Goal: Task Accomplishment & Management: Use online tool/utility

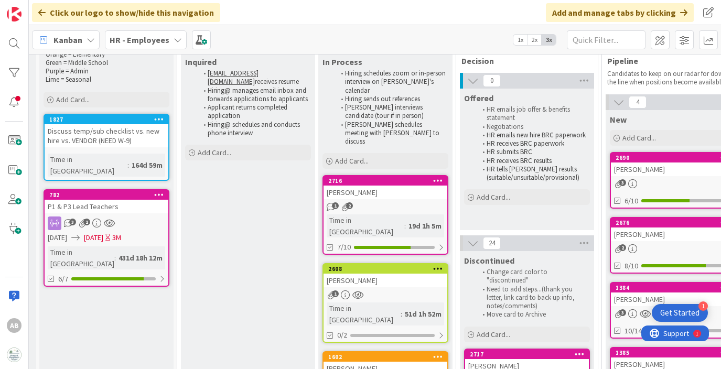
scroll to position [66, 131]
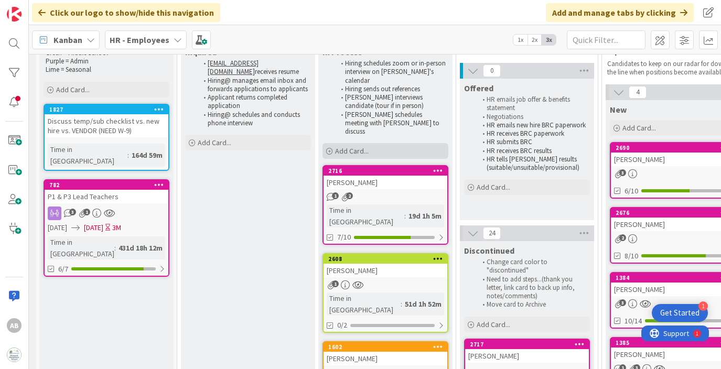
click at [350, 146] on span "Add Card..." at bounding box center [352, 150] width 34 height 9
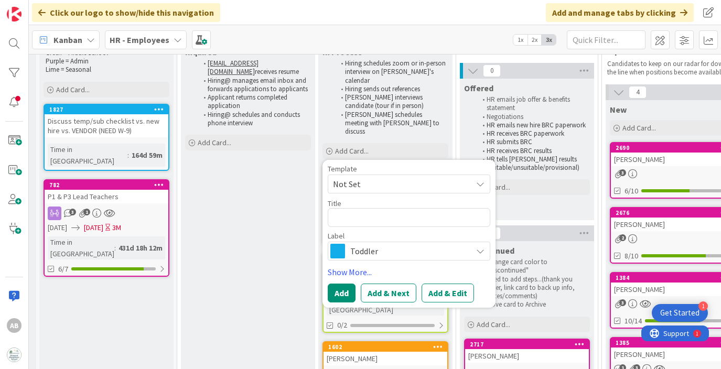
click at [355, 244] on span "Toddler" at bounding box center [408, 251] width 116 height 15
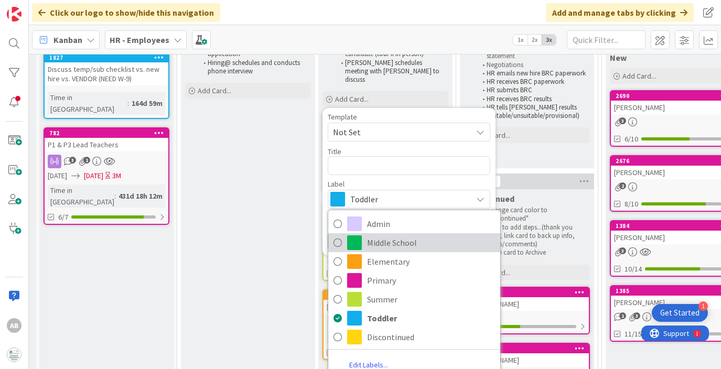
scroll to position [133, 131]
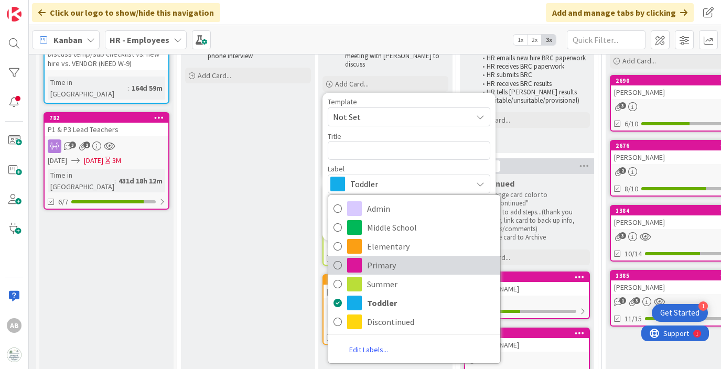
click at [385, 257] on span "Primary" at bounding box center [431, 265] width 128 height 16
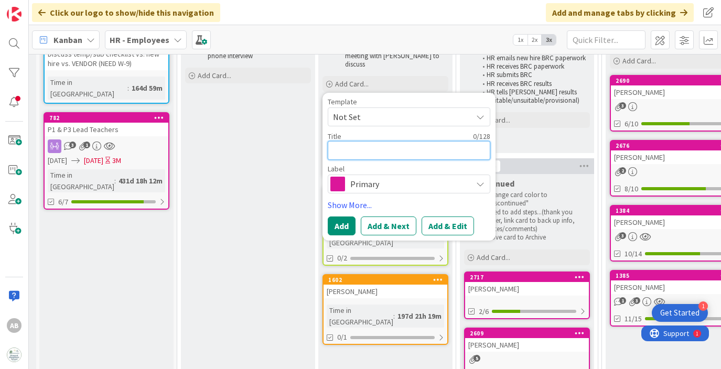
click at [364, 141] on textarea at bounding box center [409, 150] width 163 height 19
type textarea "x"
type textarea "R"
type textarea "x"
type textarea "Ro"
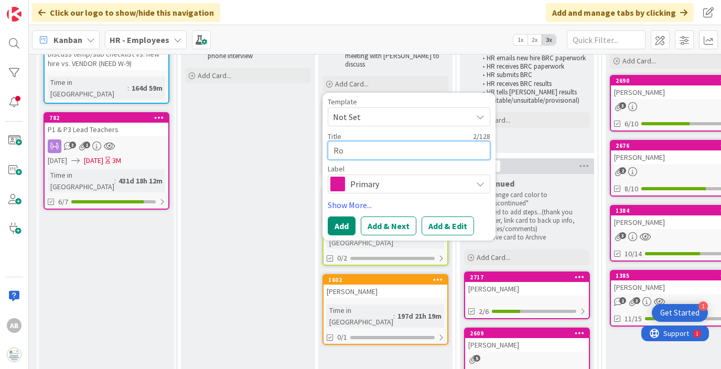
type textarea "x"
type textarea "[PERSON_NAME]"
type textarea "x"
type textarea "Ro"
type textarea "x"
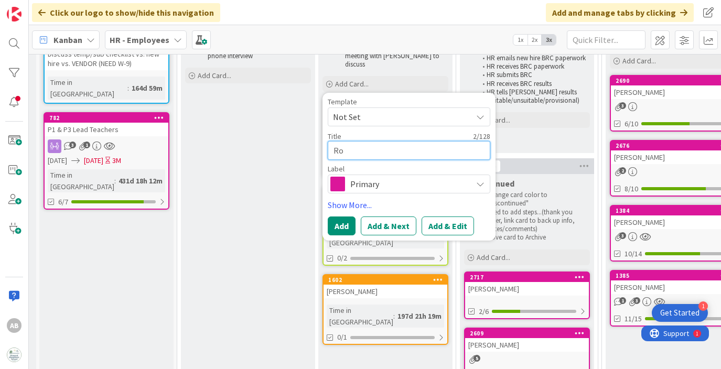
type textarea "[PERSON_NAME]"
type textarea "x"
type textarea "Robo"
type textarea "x"
type textarea "Robon"
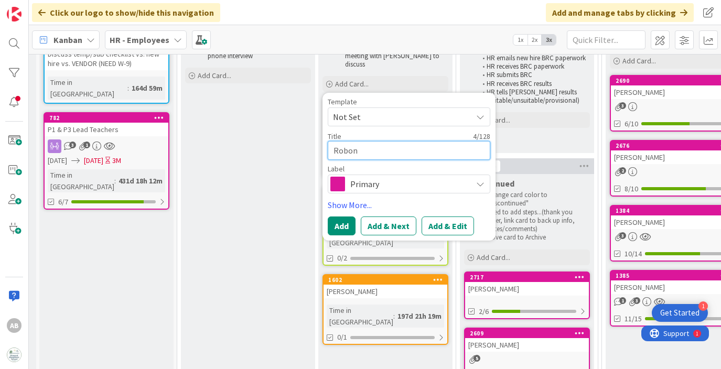
type textarea "x"
type textarea "Robon"
type textarea "x"
type textarea "Robon B"
type textarea "x"
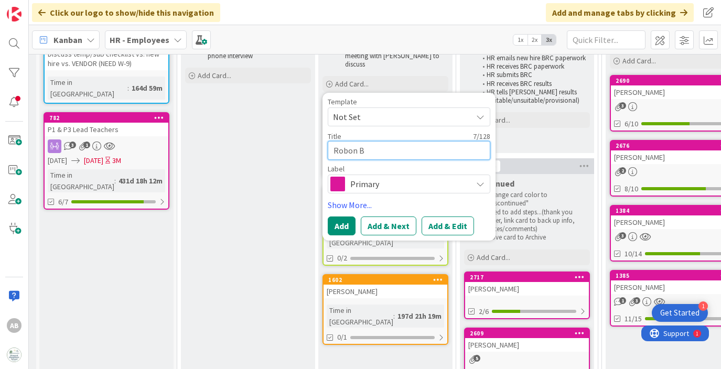
type textarea "Robon Br"
type textarea "x"
type textarea "[PERSON_NAME]"
type textarea "x"
type textarea "[PERSON_NAME]"
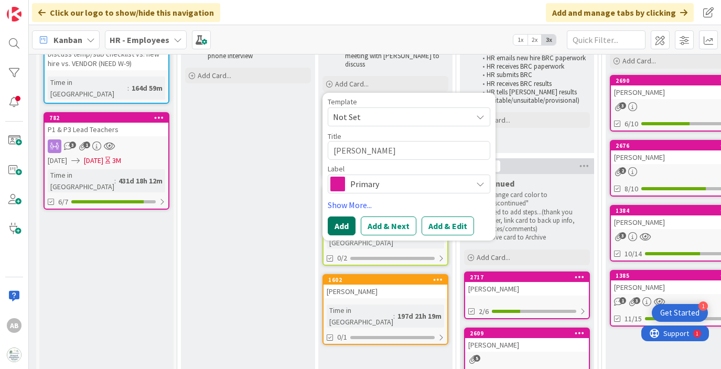
click at [341, 217] on button "Add" at bounding box center [342, 226] width 28 height 19
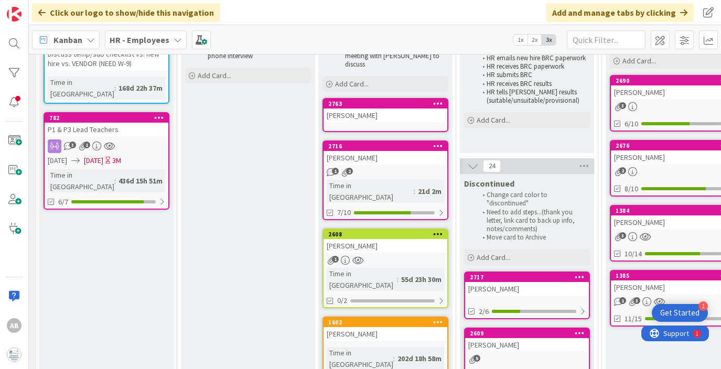
click at [373, 109] on div "[PERSON_NAME]" at bounding box center [386, 116] width 124 height 14
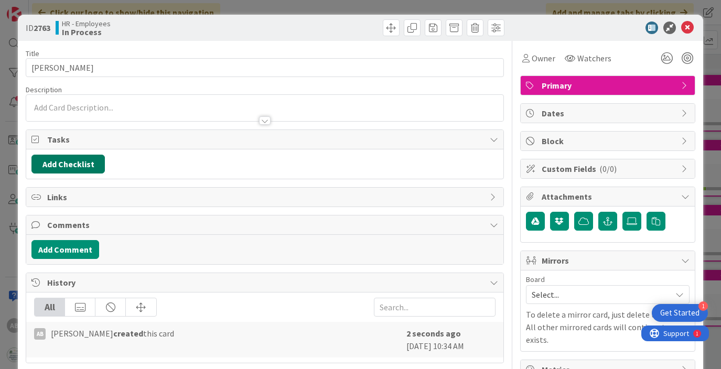
click at [84, 165] on button "Add Checklist" at bounding box center [67, 164] width 73 height 19
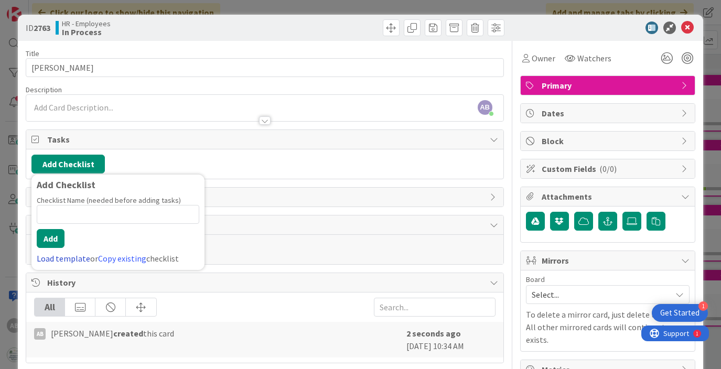
click at [58, 259] on link "Load template" at bounding box center [63, 258] width 53 height 10
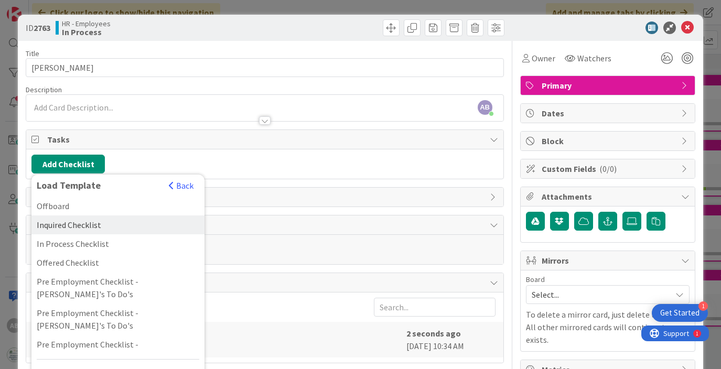
click at [94, 225] on div "Inquired Checklist" at bounding box center [117, 225] width 173 height 19
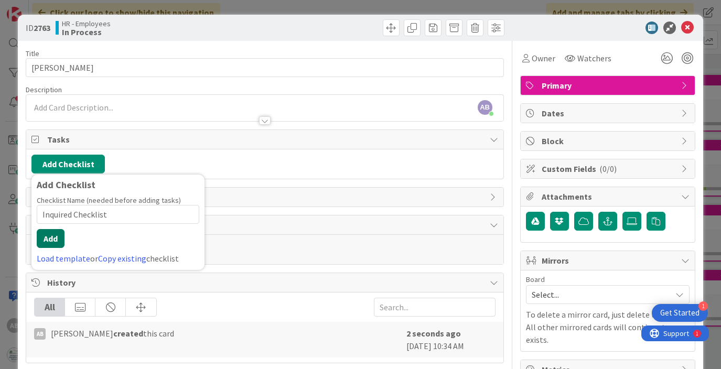
click at [49, 232] on button "Add" at bounding box center [51, 238] width 28 height 19
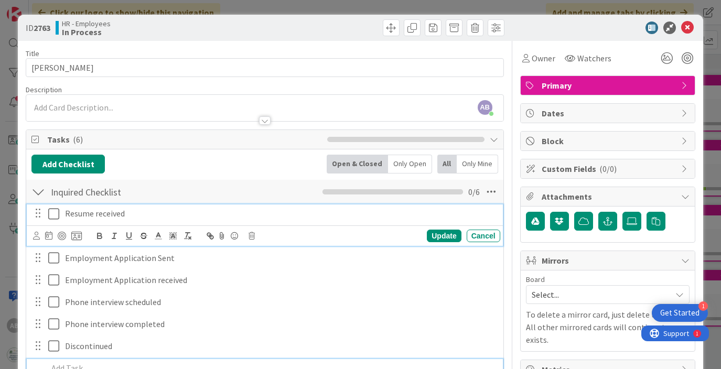
click at [53, 214] on icon at bounding box center [53, 214] width 11 height 13
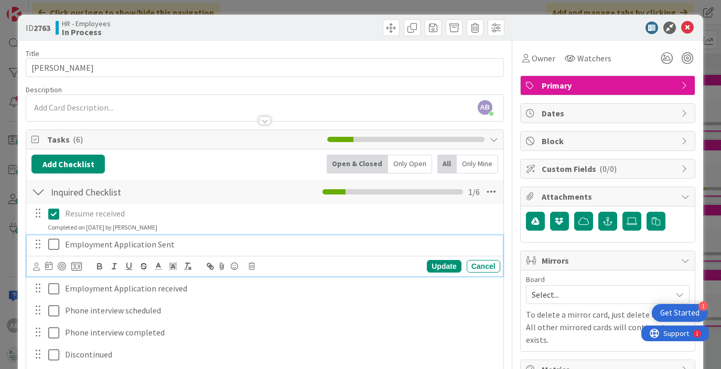
click at [56, 244] on icon at bounding box center [53, 244] width 11 height 13
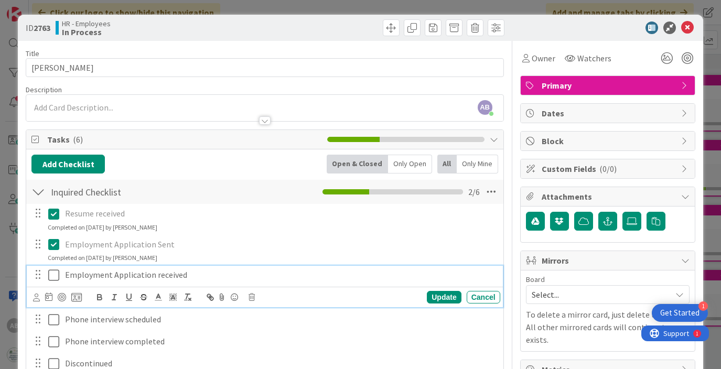
click at [56, 272] on icon at bounding box center [53, 275] width 11 height 13
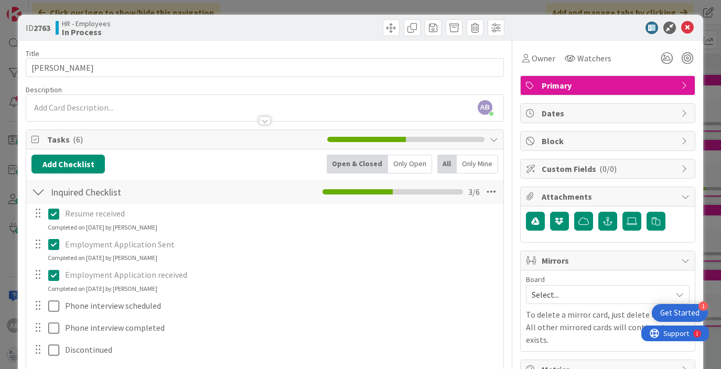
scroll to position [29, 0]
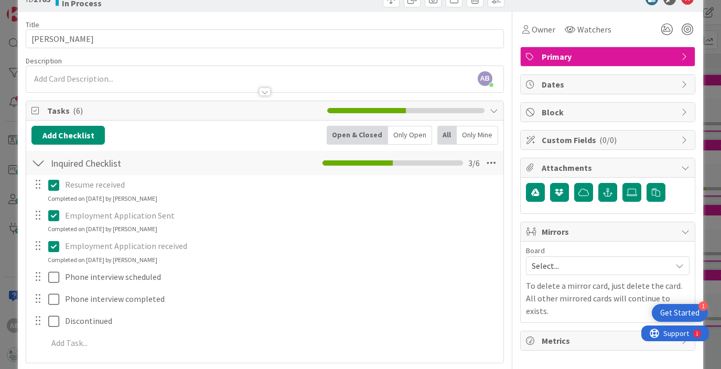
click at [44, 166] on div at bounding box center [38, 163] width 14 height 19
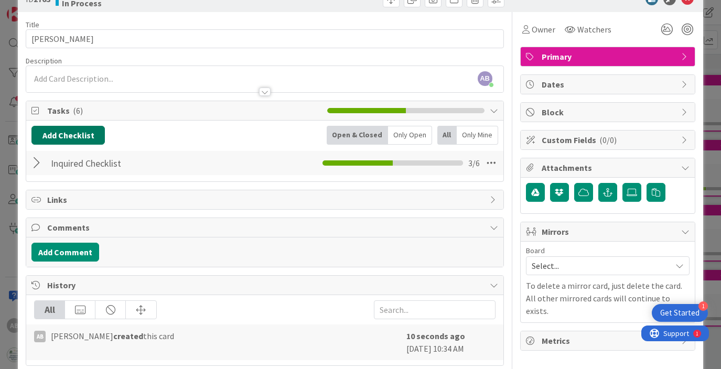
click at [68, 128] on button "Add Checklist" at bounding box center [67, 135] width 73 height 19
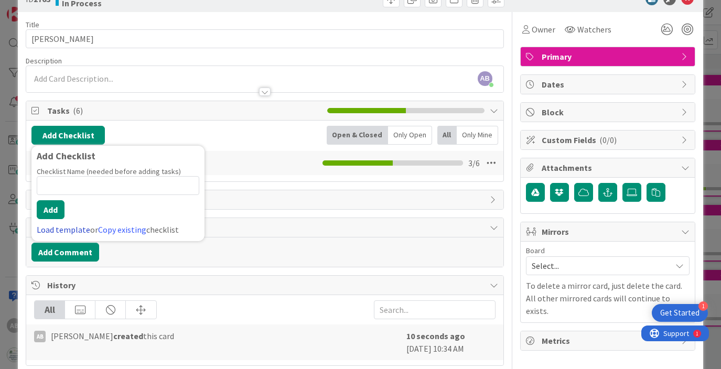
click at [60, 232] on link "Load template" at bounding box center [63, 229] width 53 height 10
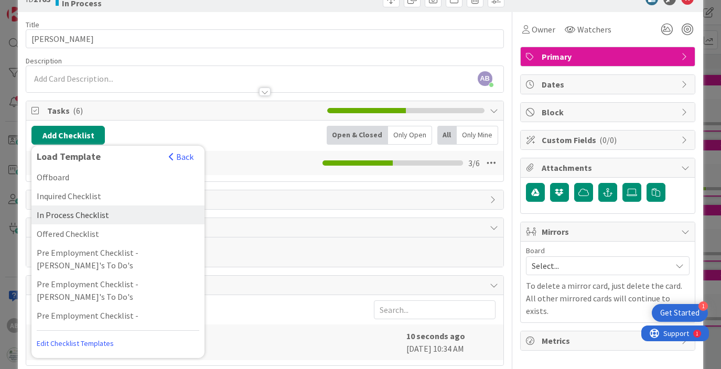
click at [78, 219] on div "In Process Checklist" at bounding box center [117, 215] width 173 height 19
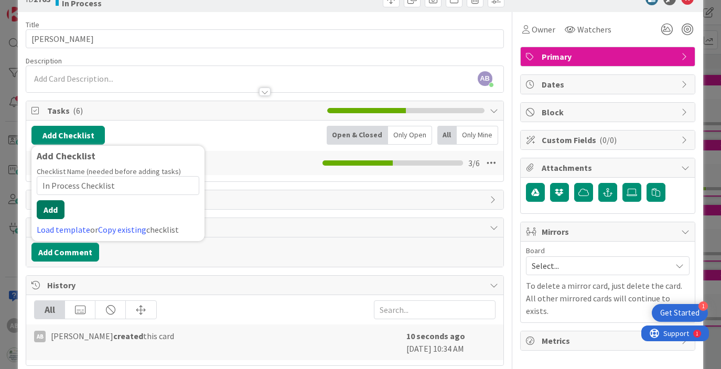
click at [56, 207] on button "Add" at bounding box center [51, 209] width 28 height 19
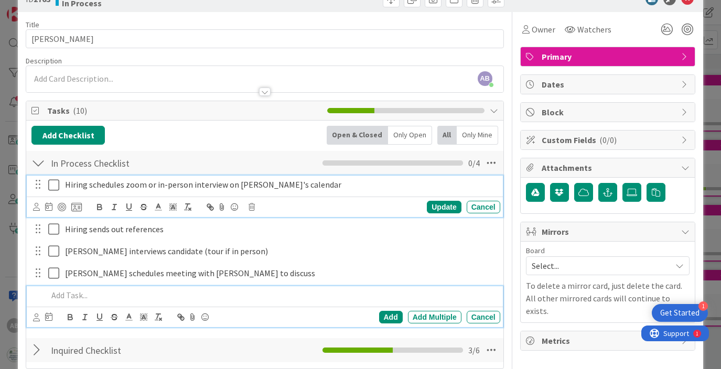
click at [53, 182] on icon at bounding box center [53, 185] width 11 height 13
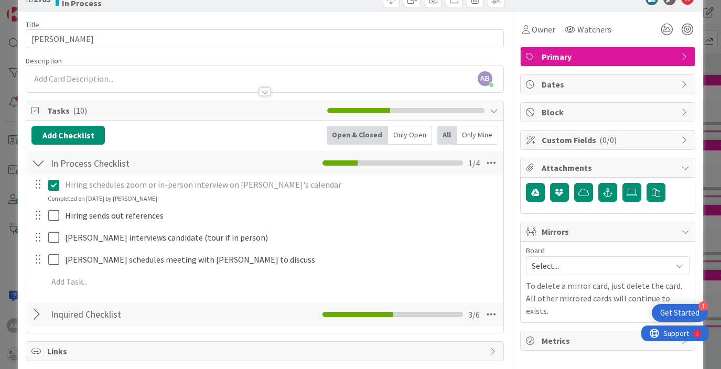
click at [46, 240] on div at bounding box center [45, 238] width 29 height 18
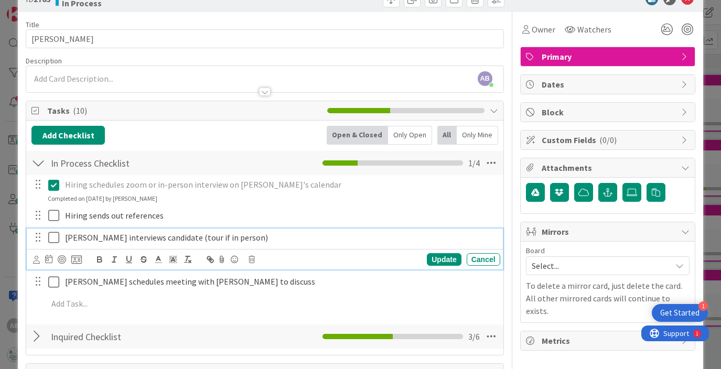
click at [49, 240] on icon at bounding box center [53, 237] width 11 height 13
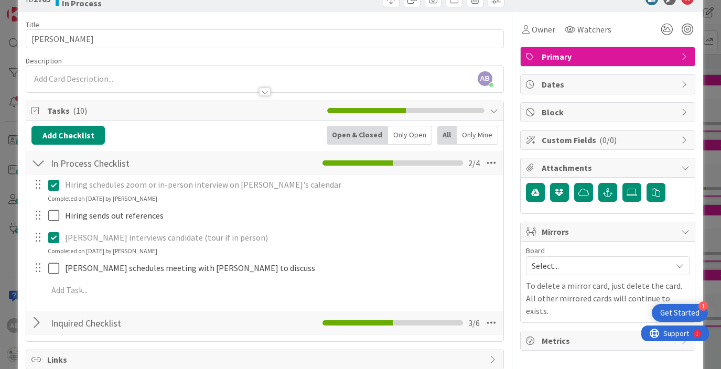
click at [38, 165] on div at bounding box center [38, 163] width 14 height 19
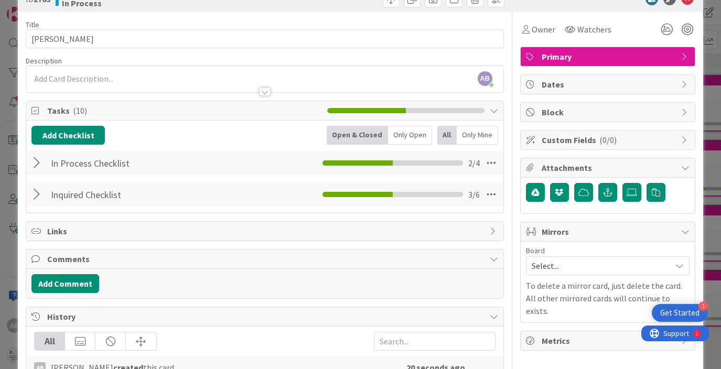
scroll to position [0, 0]
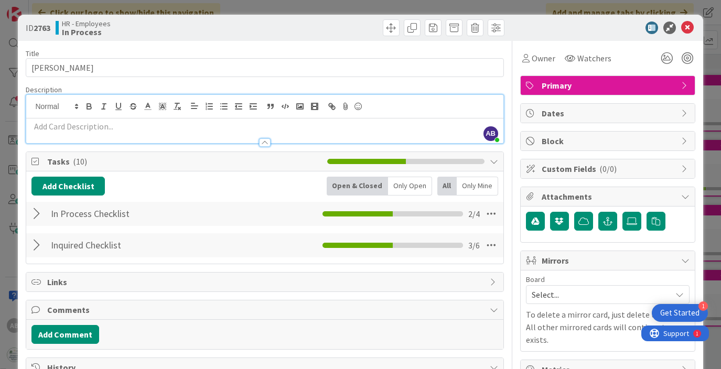
click at [140, 105] on div "AB [PERSON_NAME] just joined" at bounding box center [264, 119] width 477 height 48
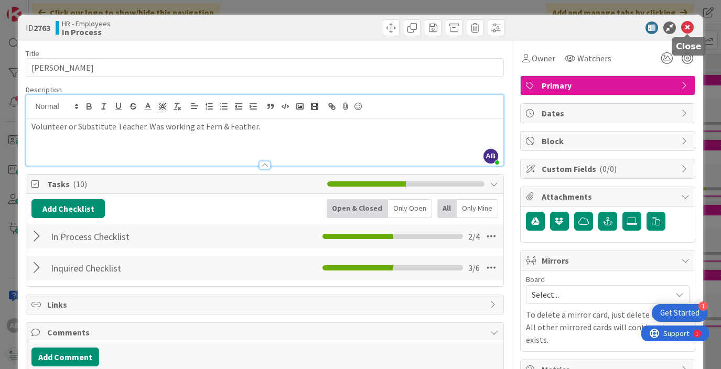
click at [685, 30] on icon at bounding box center [687, 28] width 13 height 13
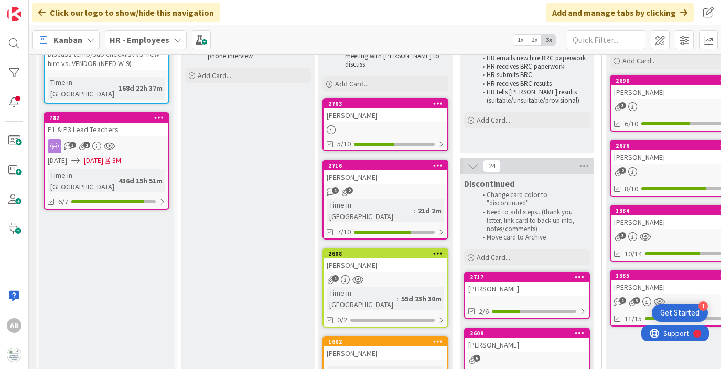
click at [355, 109] on div "[PERSON_NAME]" at bounding box center [386, 116] width 124 height 14
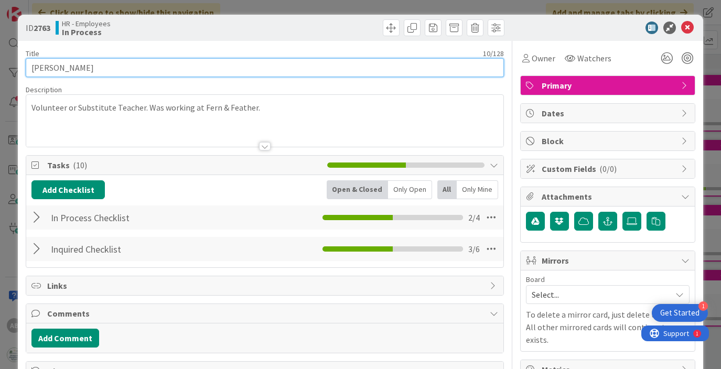
click at [51, 70] on input "[PERSON_NAME]" at bounding box center [265, 67] width 478 height 19
type input "[PERSON_NAME]"
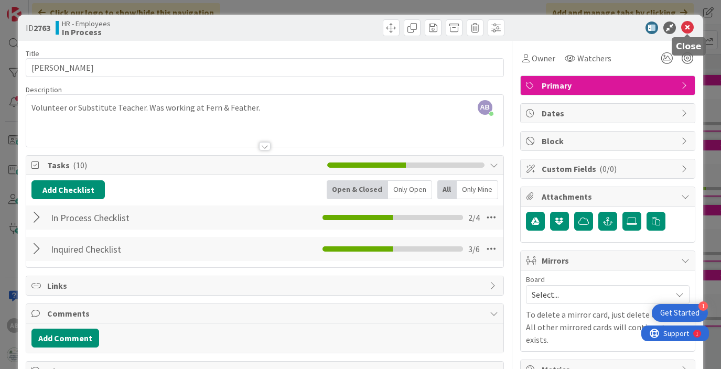
click at [689, 30] on icon at bounding box center [687, 28] width 13 height 13
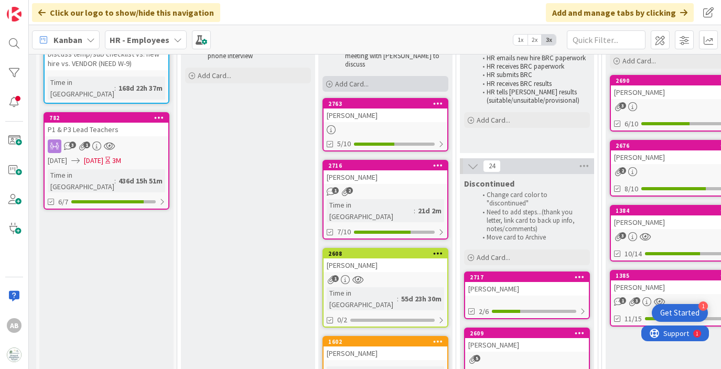
click at [357, 79] on span "Add Card..." at bounding box center [352, 83] width 34 height 9
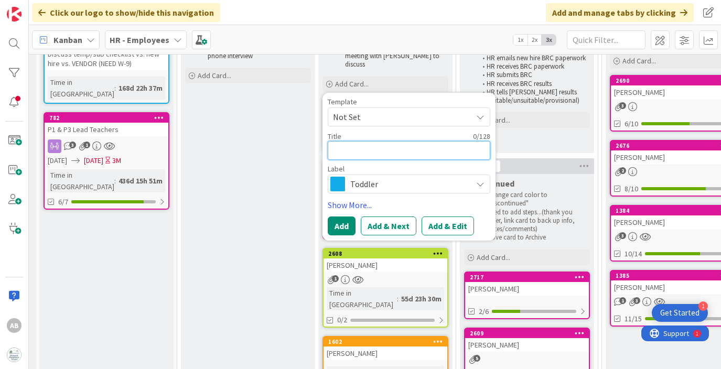
type textarea "x"
type textarea "M"
type textarea "x"
type textarea "Ma"
type textarea "x"
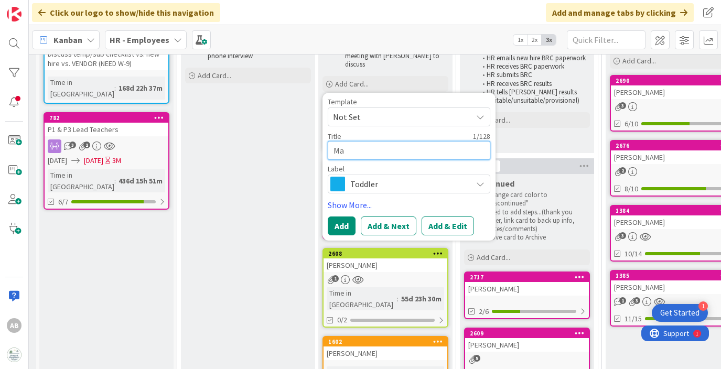
type textarea "Mau"
type textarea "x"
type textarea "Maur"
type textarea "x"
type textarea "Maure"
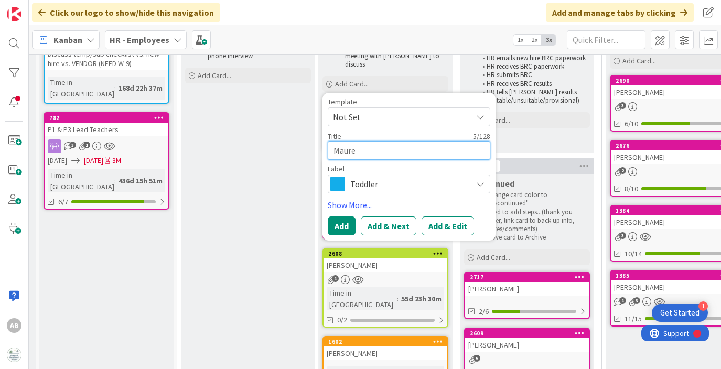
type textarea "x"
type textarea "[PERSON_NAME]"
type textarea "x"
type textarea "[PERSON_NAME]"
type textarea "x"
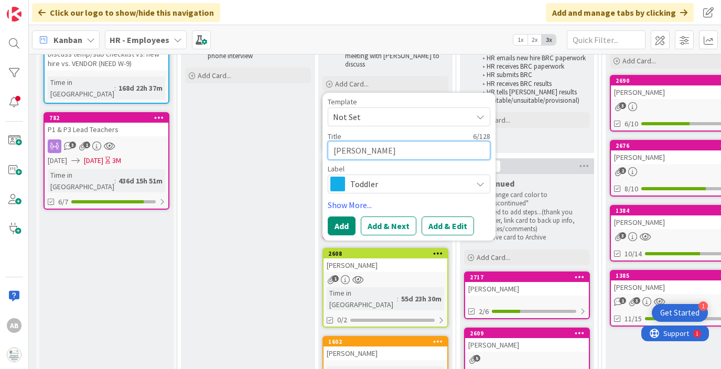
type textarea "[PERSON_NAME]"
type textarea "x"
type textarea "[PERSON_NAME]"
type textarea "x"
type textarea "[PERSON_NAME]"
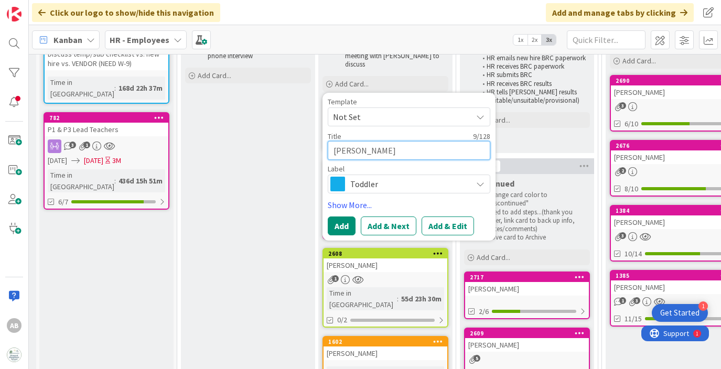
type textarea "x"
type textarea "[PERSON_NAME]"
type textarea "x"
type textarea "[PERSON_NAME]"
type textarea "x"
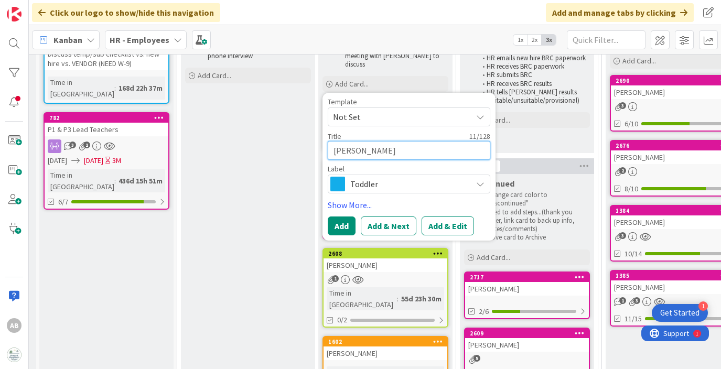
type textarea "[PERSON_NAME]"
type textarea "x"
type textarea "[PERSON_NAME]"
click at [353, 177] on span "Toddler" at bounding box center [408, 184] width 116 height 15
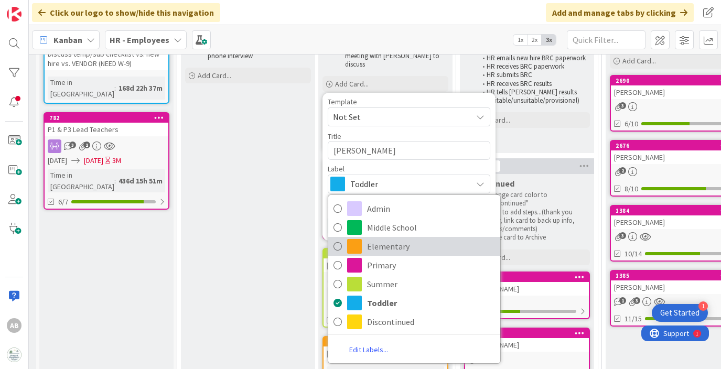
click at [378, 239] on span "Elementary" at bounding box center [431, 247] width 128 height 16
type textarea "x"
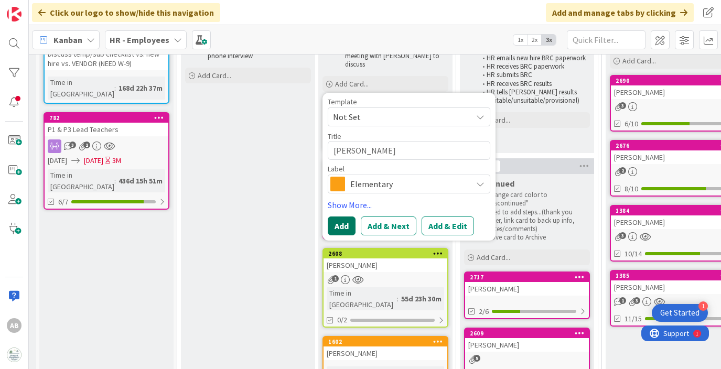
click at [345, 217] on button "Add" at bounding box center [342, 226] width 28 height 19
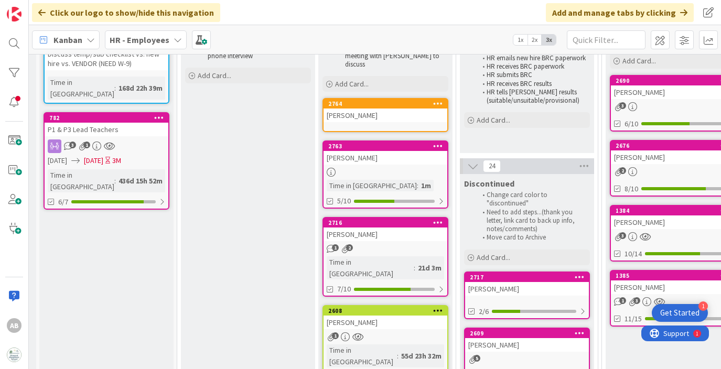
click at [368, 109] on div "[PERSON_NAME]" at bounding box center [386, 116] width 124 height 14
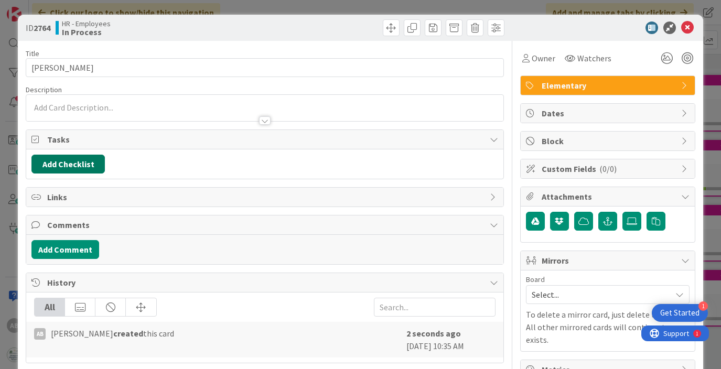
click at [83, 162] on button "Add Checklist" at bounding box center [67, 164] width 73 height 19
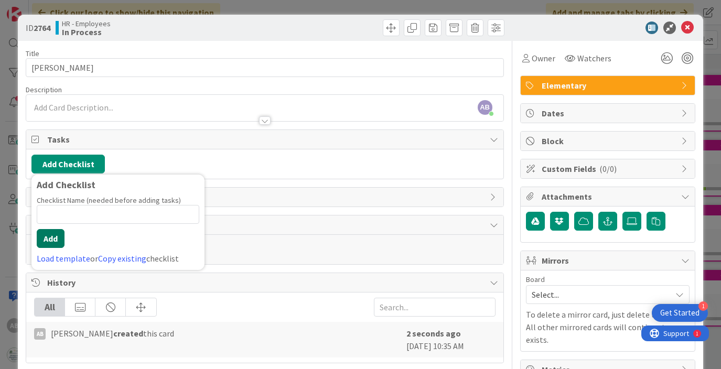
click at [51, 237] on button "Add" at bounding box center [51, 238] width 28 height 19
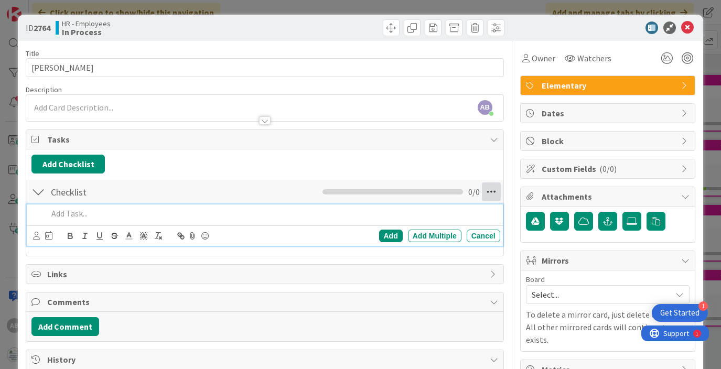
click at [490, 192] on icon at bounding box center [491, 191] width 19 height 19
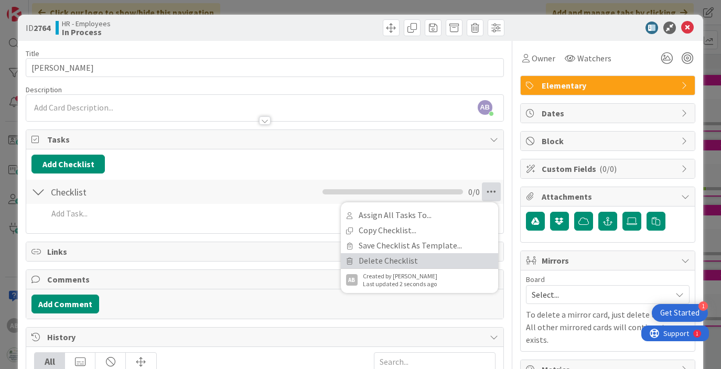
click at [375, 267] on link "Delete Checklist" at bounding box center [419, 260] width 157 height 15
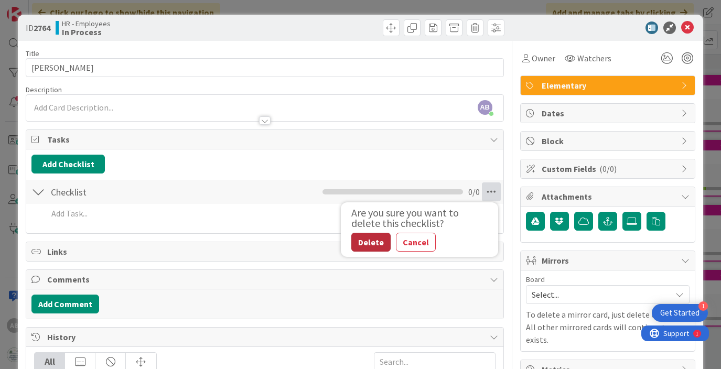
click at [373, 242] on button "Delete" at bounding box center [370, 242] width 39 height 19
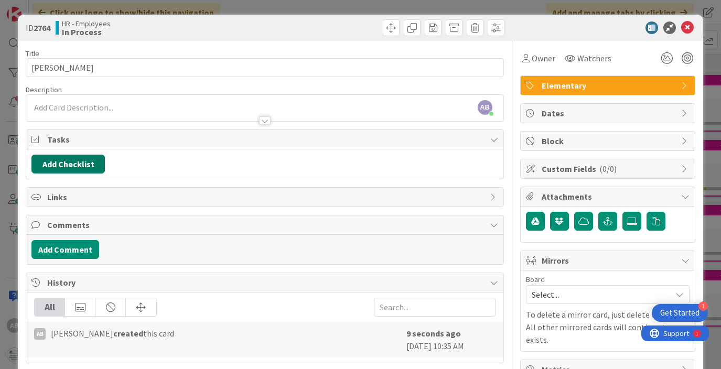
click at [64, 161] on button "Add Checklist" at bounding box center [67, 164] width 73 height 19
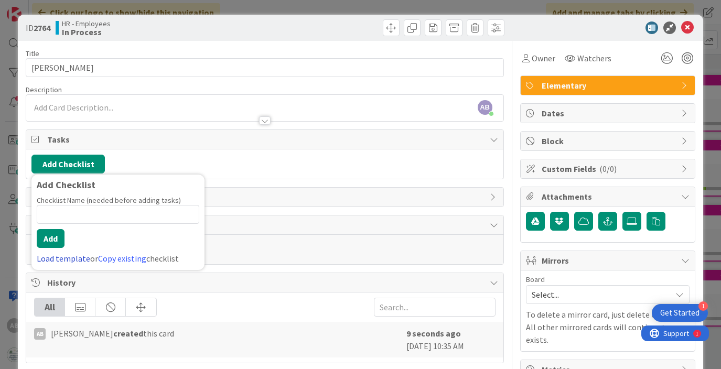
click at [69, 256] on link "Load template" at bounding box center [63, 258] width 53 height 10
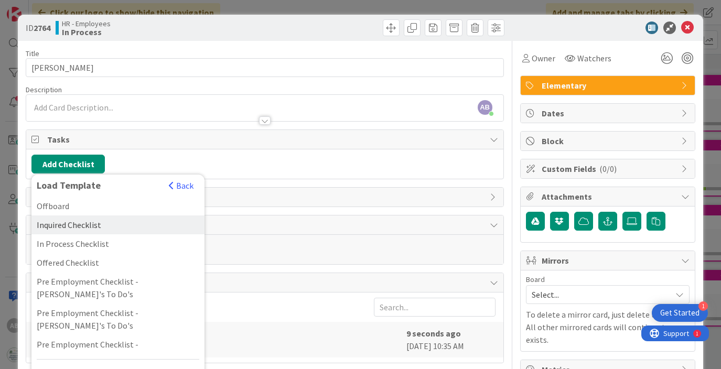
click at [74, 219] on div "Inquired Checklist" at bounding box center [117, 225] width 173 height 19
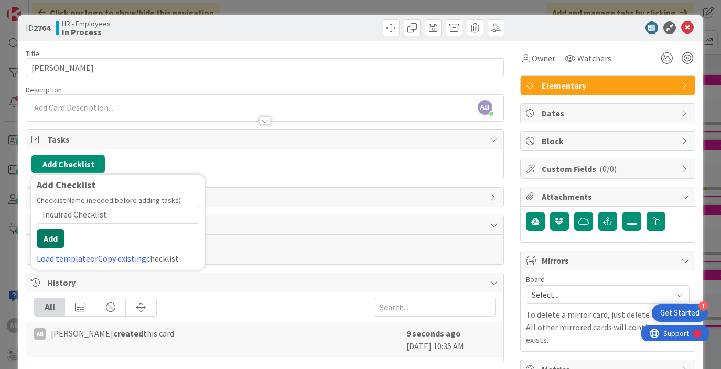
click at [50, 240] on button "Add" at bounding box center [51, 238] width 28 height 19
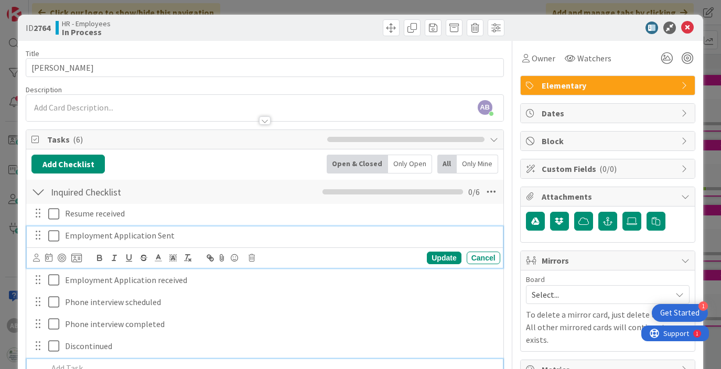
click at [55, 235] on icon at bounding box center [53, 236] width 11 height 13
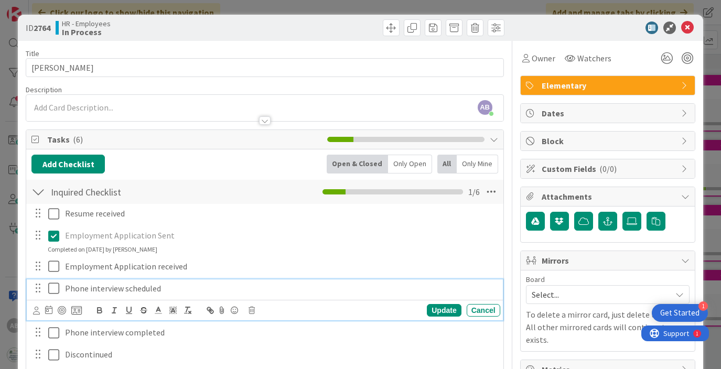
click at [50, 288] on icon at bounding box center [53, 288] width 11 height 13
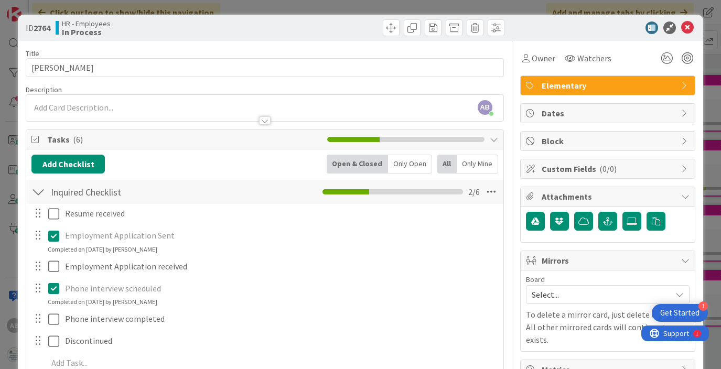
click at [41, 193] on div at bounding box center [38, 191] width 14 height 19
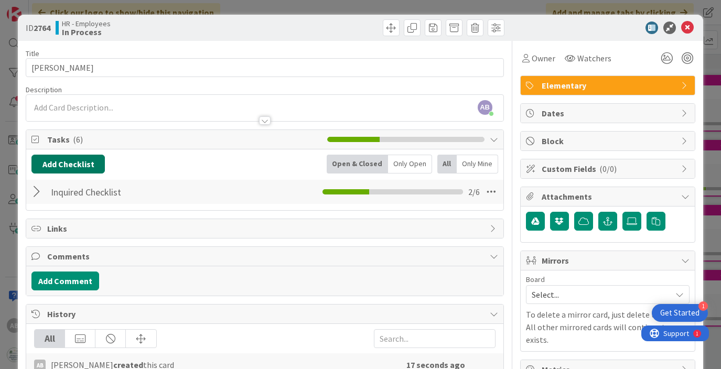
click at [66, 165] on button "Add Checklist" at bounding box center [67, 164] width 73 height 19
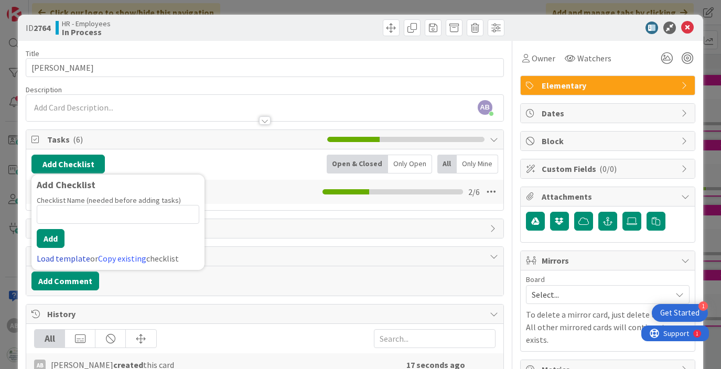
click at [73, 262] on link "Load template" at bounding box center [63, 258] width 53 height 10
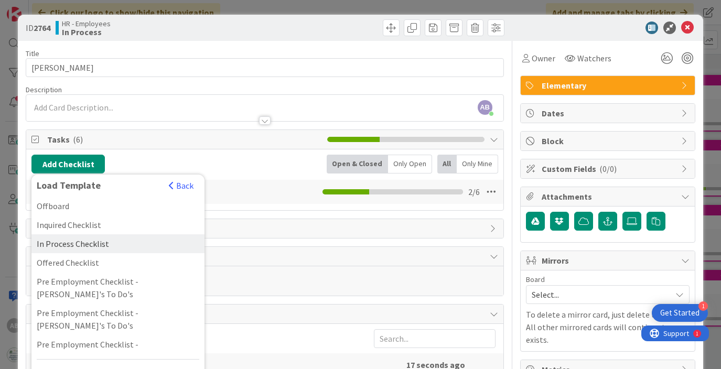
click at [81, 250] on div "In Process Checklist" at bounding box center [117, 243] width 173 height 19
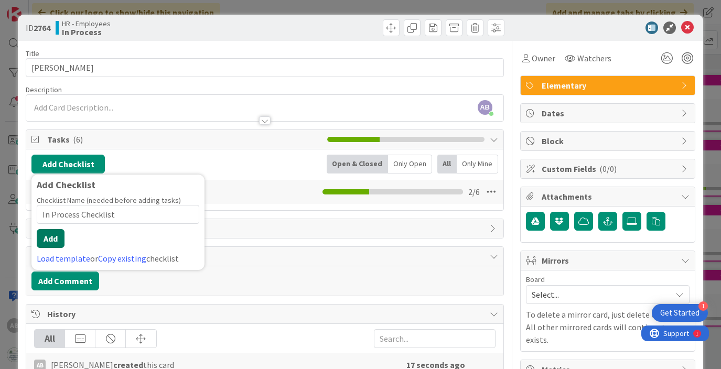
click at [52, 234] on button "Add" at bounding box center [51, 238] width 28 height 19
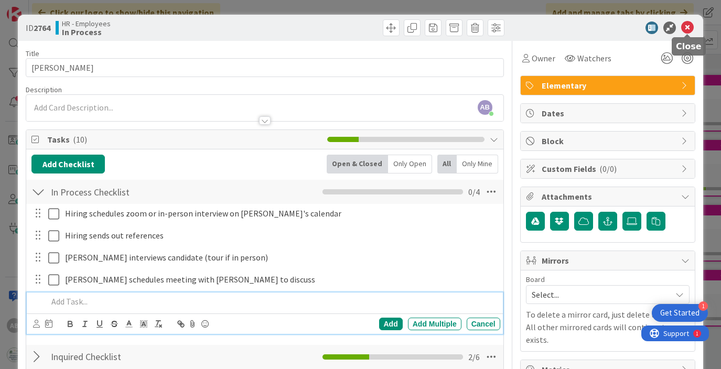
click at [688, 27] on icon at bounding box center [687, 28] width 13 height 13
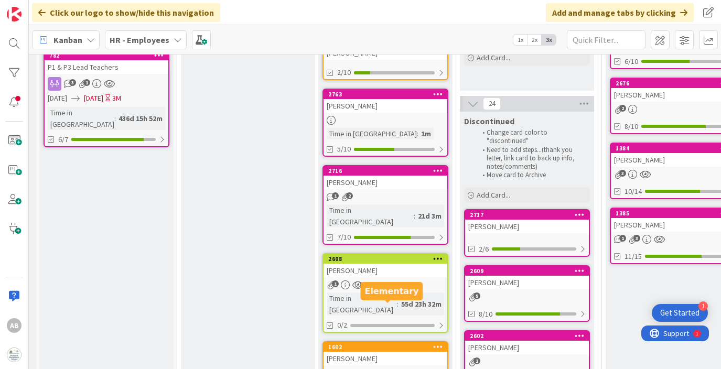
click at [393, 352] on div "[PERSON_NAME]" at bounding box center [386, 359] width 124 height 14
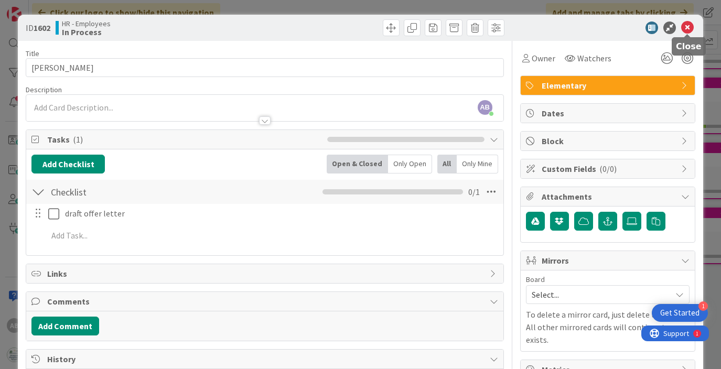
click at [689, 27] on icon at bounding box center [687, 28] width 13 height 13
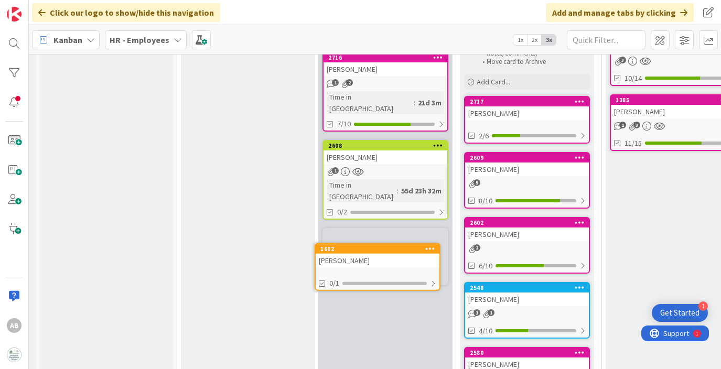
scroll to position [319, 131]
